Goal: Information Seeking & Learning: Learn about a topic

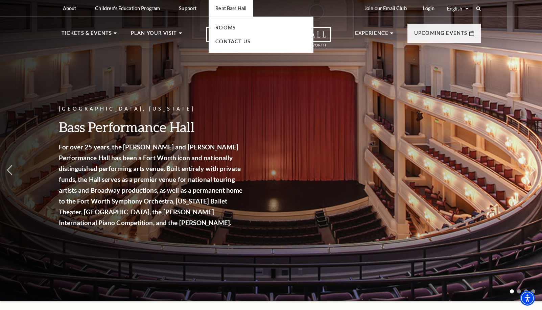
click at [224, 31] on li "Rooms" at bounding box center [260, 28] width 91 height 8
click at [224, 27] on link "Rooms" at bounding box center [225, 28] width 20 height 6
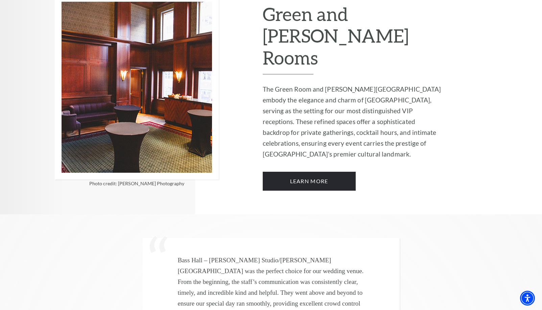
scroll to position [1666, 0]
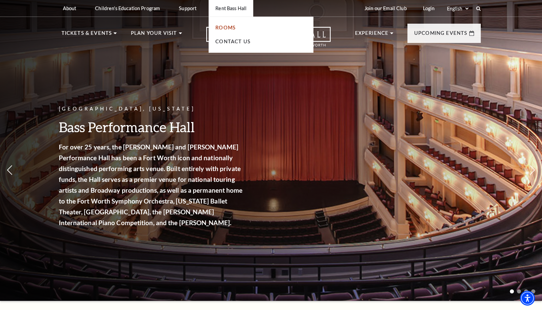
click at [228, 27] on link "Rooms" at bounding box center [225, 28] width 20 height 6
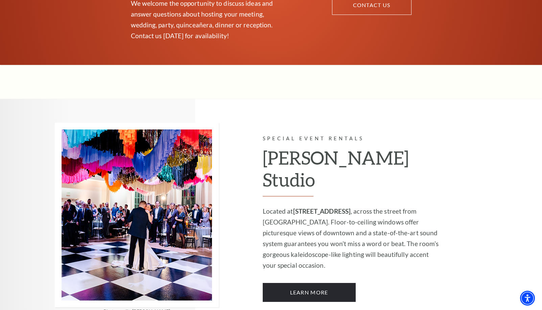
scroll to position [528, 0]
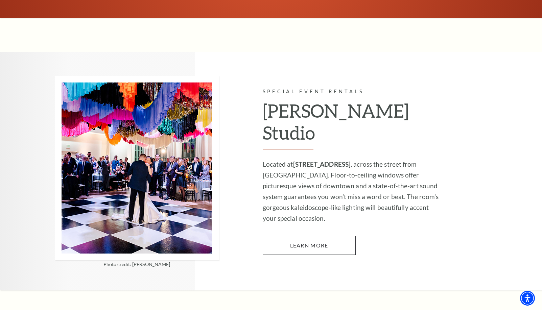
click at [304, 236] on link "Learn More" at bounding box center [309, 245] width 93 height 19
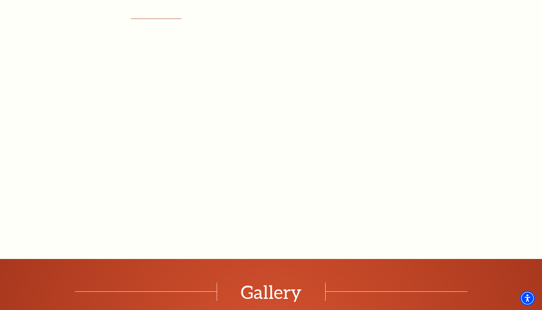
scroll to position [509, 0]
